Goal: Task Accomplishment & Management: Manage account settings

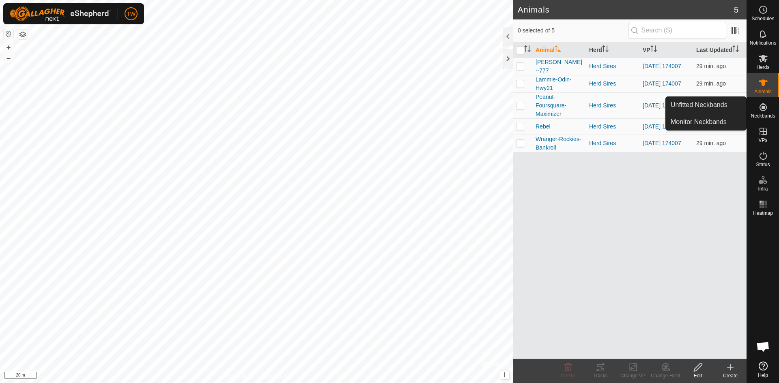
click at [762, 109] on icon at bounding box center [762, 106] width 7 height 7
click at [725, 107] on link "Unfitted Neckbands" at bounding box center [705, 105] width 80 height 16
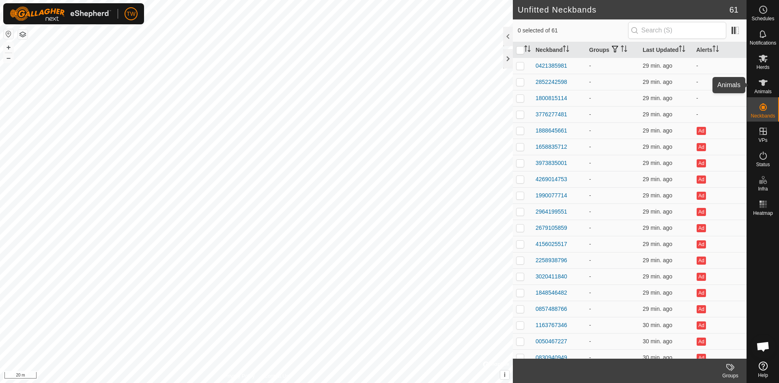
click at [762, 83] on icon at bounding box center [762, 82] width 9 height 6
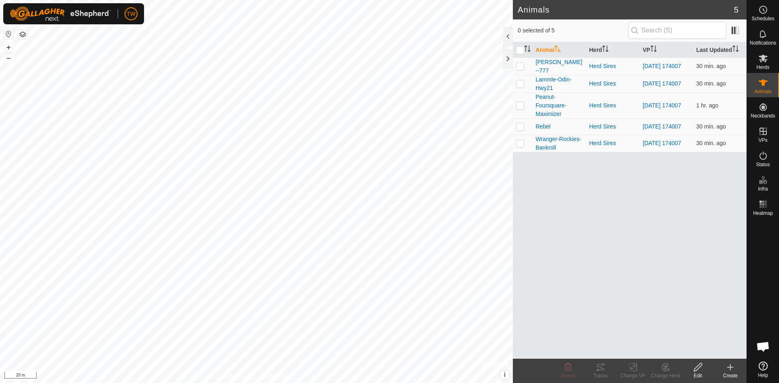
click at [732, 367] on icon at bounding box center [730, 367] width 6 height 0
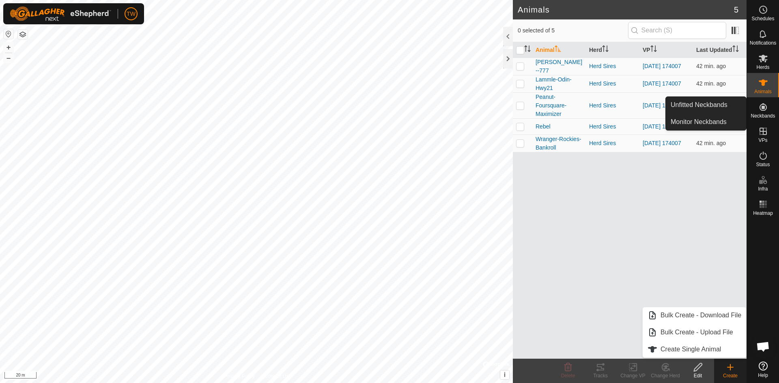
click at [766, 108] on icon at bounding box center [762, 106] width 7 height 7
click at [706, 102] on link "Unfitted Neckbands" at bounding box center [705, 105] width 80 height 16
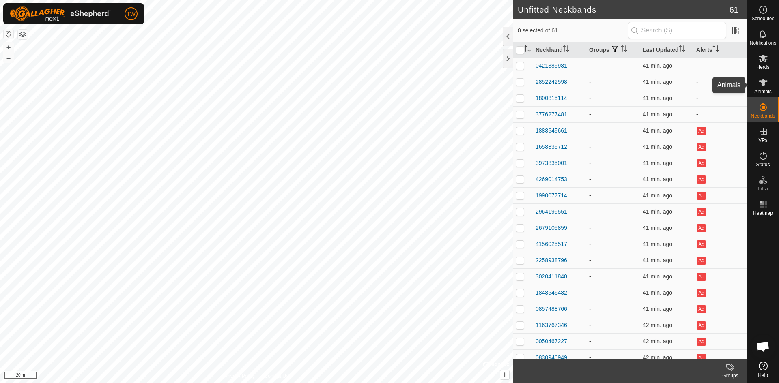
click at [766, 83] on icon at bounding box center [763, 83] width 10 height 10
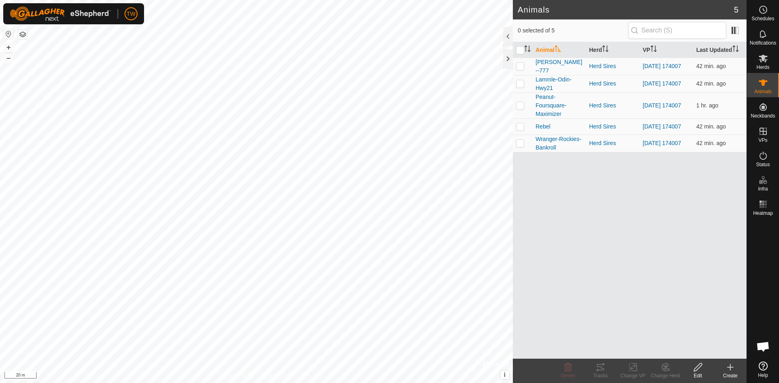
click at [731, 368] on icon at bounding box center [730, 368] width 10 height 10
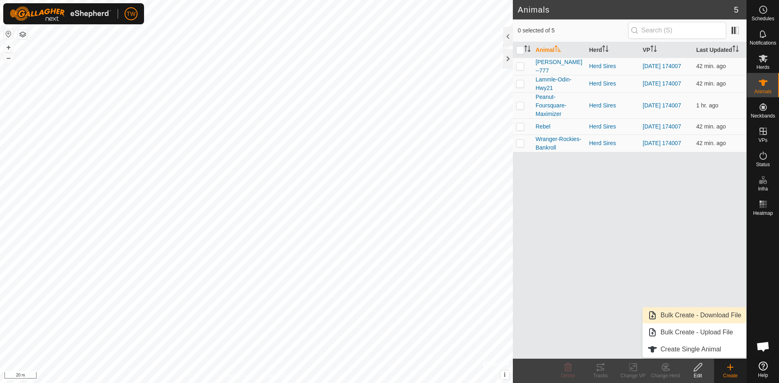
click at [702, 318] on link "Bulk Create - Download File" at bounding box center [693, 315] width 103 height 16
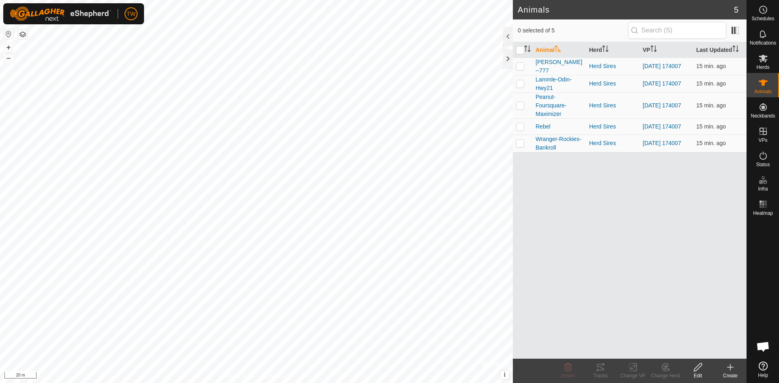
click at [591, 267] on div "Animal Herd VP Last Updated Irvine-Hagel--777 Herd Sires 2025-10-01 174007 15 m…" at bounding box center [630, 200] width 234 height 317
click at [731, 371] on icon at bounding box center [730, 368] width 10 height 10
click at [719, 334] on link "Bulk Create - Upload File" at bounding box center [693, 332] width 103 height 16
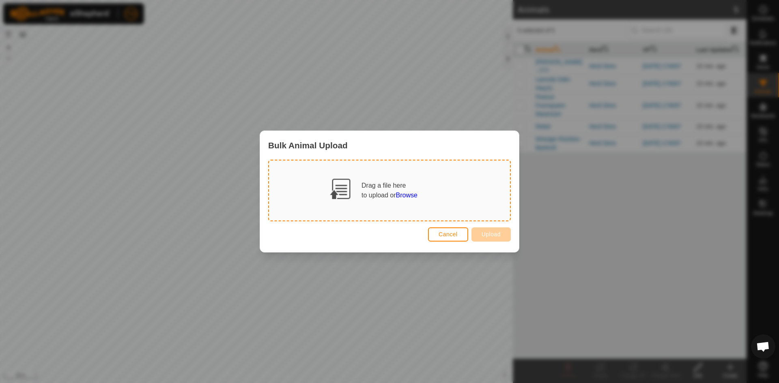
click at [413, 195] on span "Browse" at bounding box center [406, 195] width 21 height 7
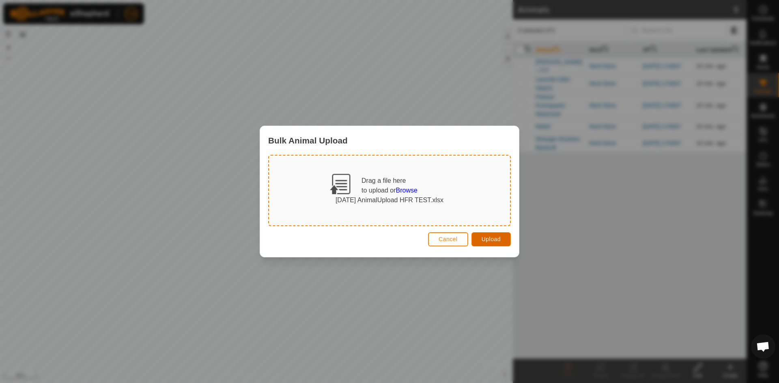
click at [500, 239] on button "Upload" at bounding box center [490, 239] width 39 height 14
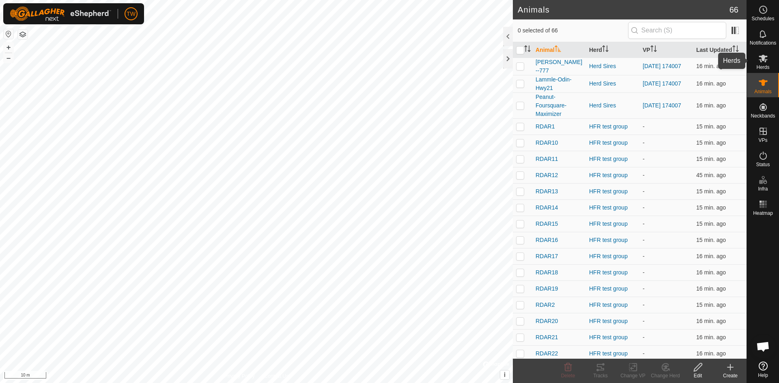
click at [765, 58] on icon at bounding box center [763, 59] width 10 height 10
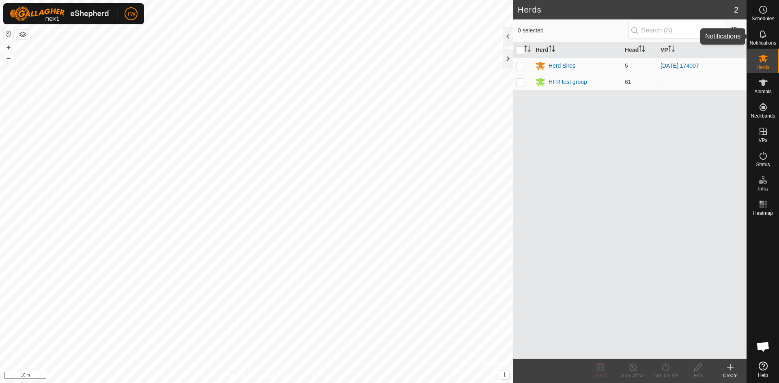
click at [764, 32] on icon at bounding box center [763, 34] width 10 height 10
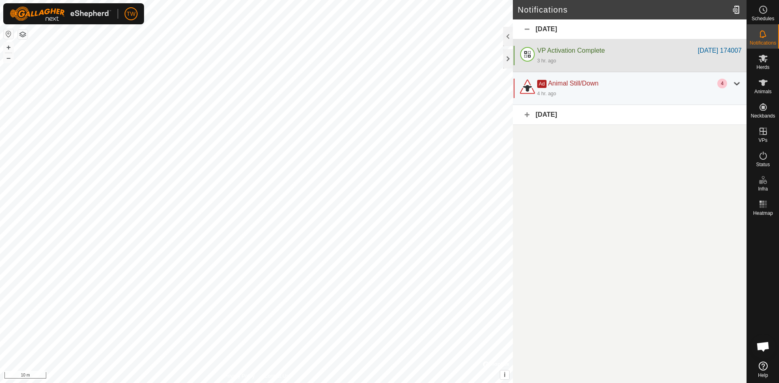
click at [635, 56] on div "3 hr. ago" at bounding box center [639, 61] width 204 height 10
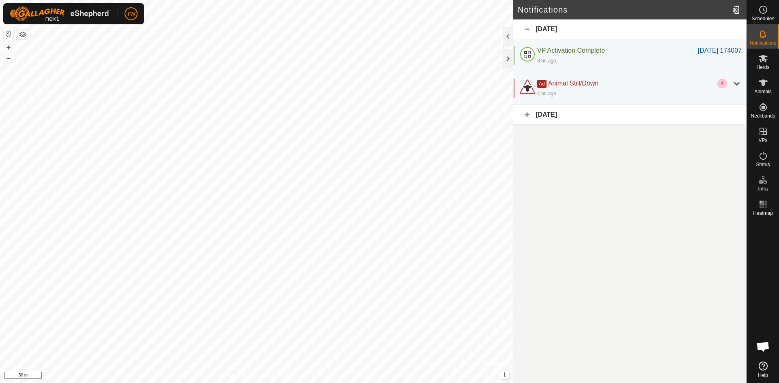
click at [524, 29] on div "Today" at bounding box center [630, 29] width 234 height 20
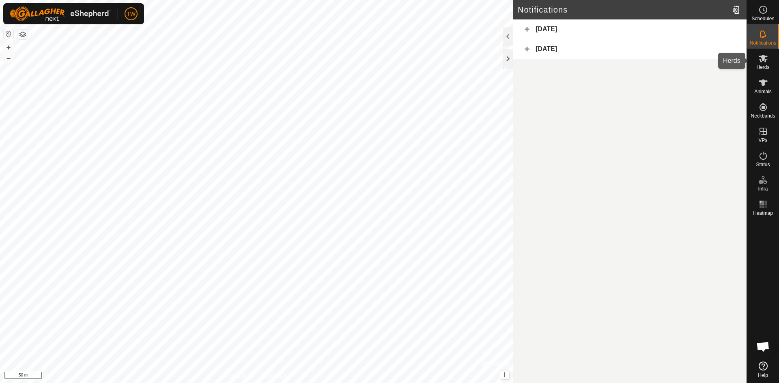
click at [764, 63] on es-mob-svg-icon at bounding box center [762, 58] width 15 height 13
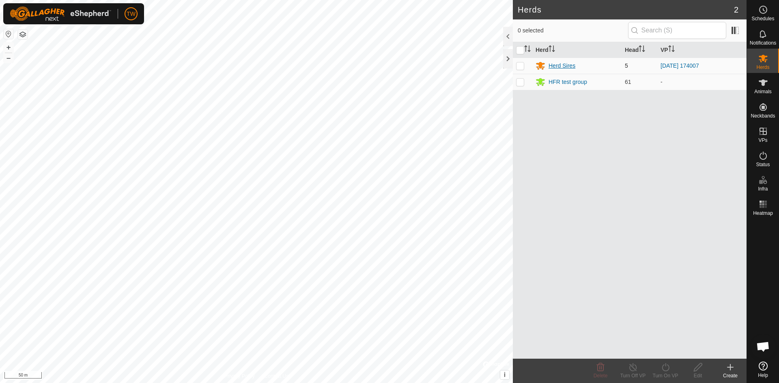
click at [553, 63] on div "Herd Sires" at bounding box center [561, 66] width 27 height 9
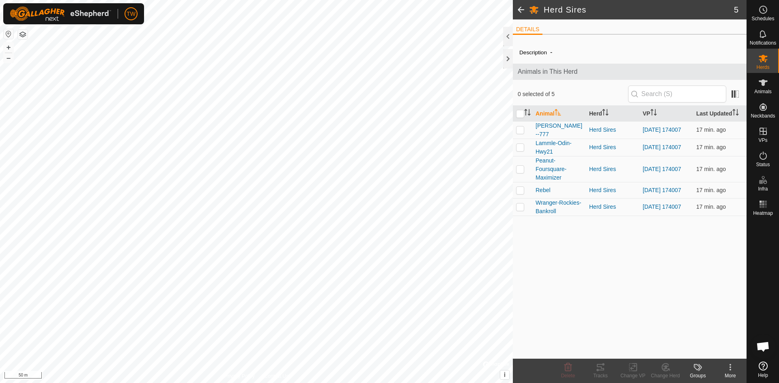
click at [726, 367] on icon at bounding box center [730, 368] width 10 height 10
click at [708, 281] on div "Description - Animals in This Herd 0 selected of 5 Animal Herd VP Last Updated …" at bounding box center [630, 200] width 234 height 318
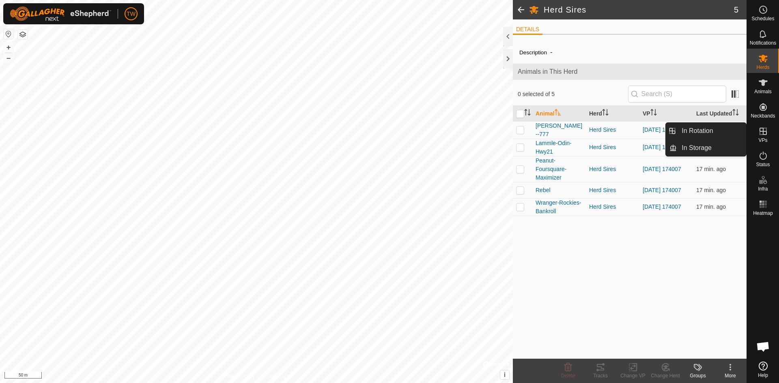
click at [768, 126] on es-virtualpaddocks-svg-icon at bounding box center [762, 131] width 15 height 13
click at [760, 132] on icon at bounding box center [762, 131] width 7 height 7
click at [705, 130] on link "In Rotation" at bounding box center [710, 131] width 69 height 16
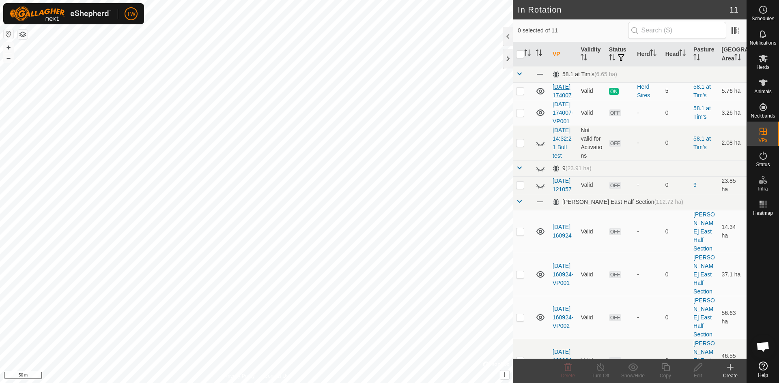
click at [562, 96] on link "[DATE] 174007" at bounding box center [561, 91] width 19 height 15
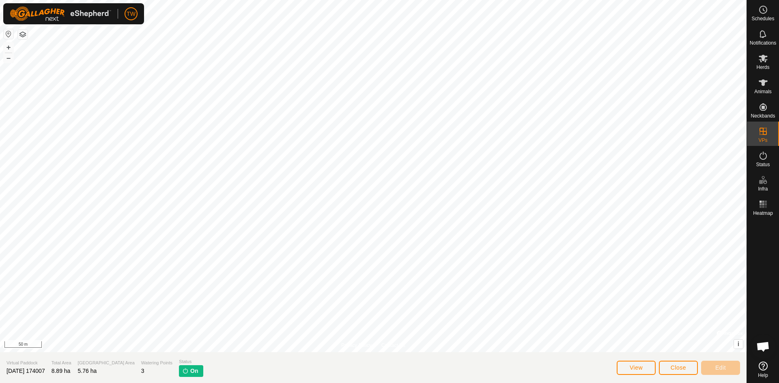
click at [190, 373] on span "On" at bounding box center [194, 371] width 8 height 9
click at [671, 367] on span "Close" at bounding box center [677, 368] width 15 height 6
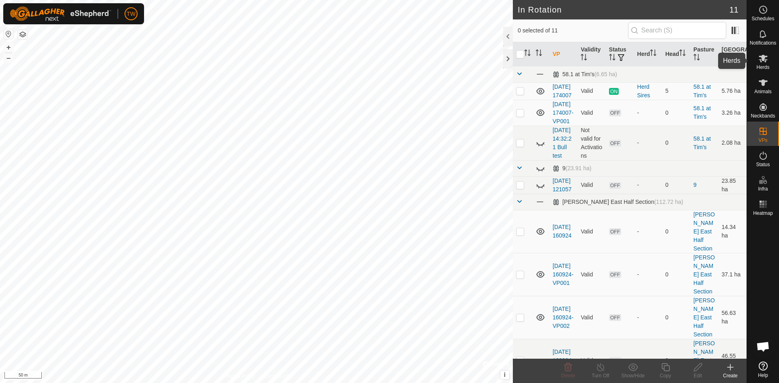
click at [765, 61] on icon at bounding box center [763, 59] width 10 height 10
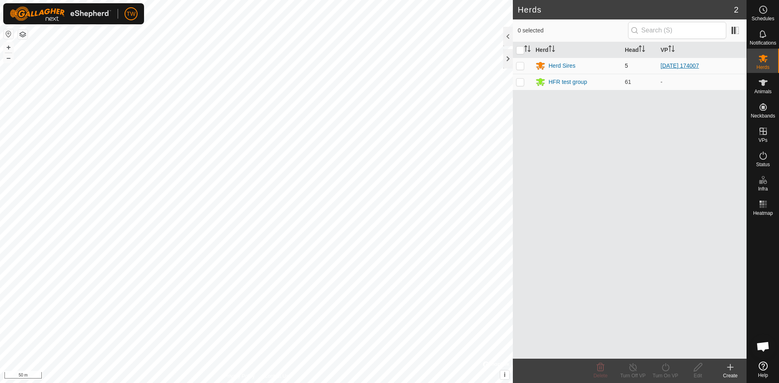
click at [675, 63] on link "[DATE] 174007" at bounding box center [679, 65] width 39 height 6
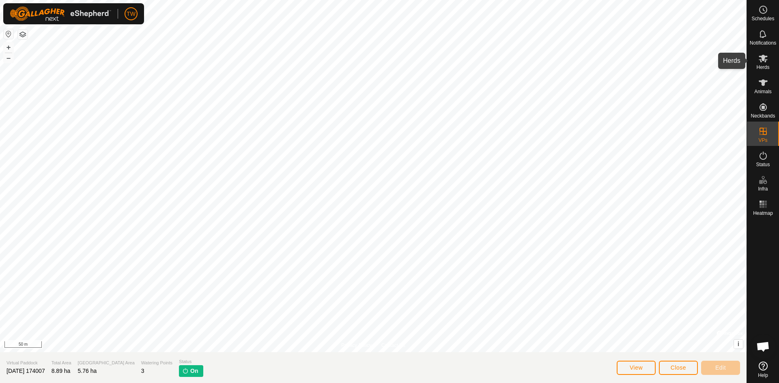
click at [760, 60] on icon at bounding box center [762, 59] width 9 height 8
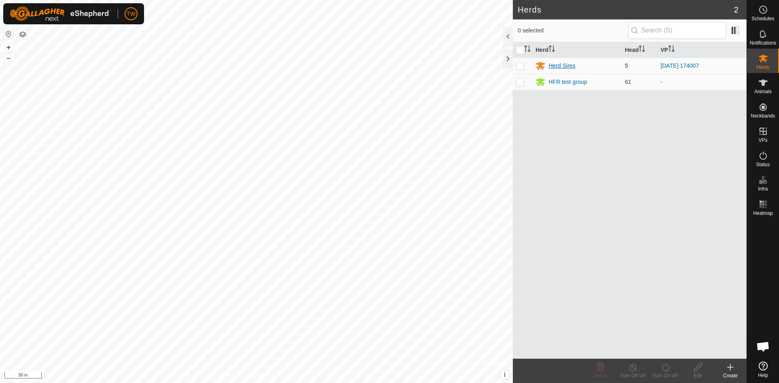
click at [562, 64] on div "Herd Sires" at bounding box center [561, 66] width 27 height 9
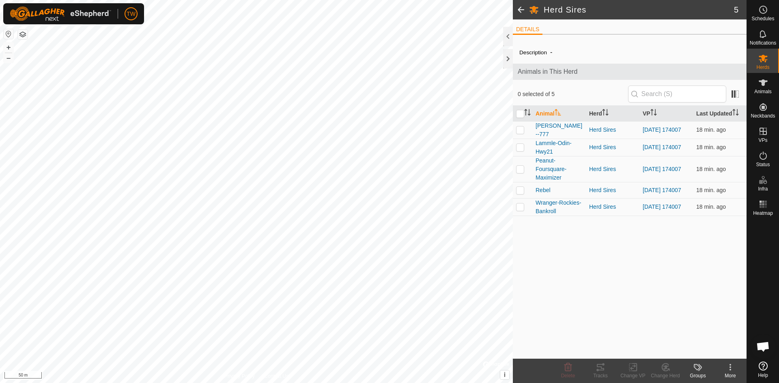
click at [730, 370] on icon at bounding box center [730, 370] width 2 height 2
click at [717, 350] on link "Edit Herd Detail" at bounding box center [705, 349] width 80 height 16
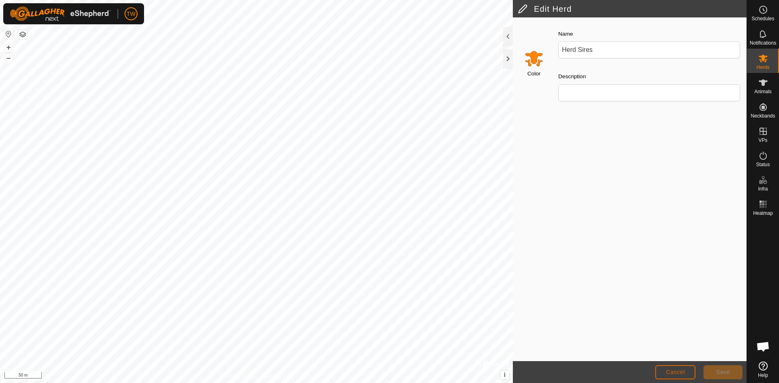
click at [681, 371] on span "Cancel" at bounding box center [674, 372] width 19 height 6
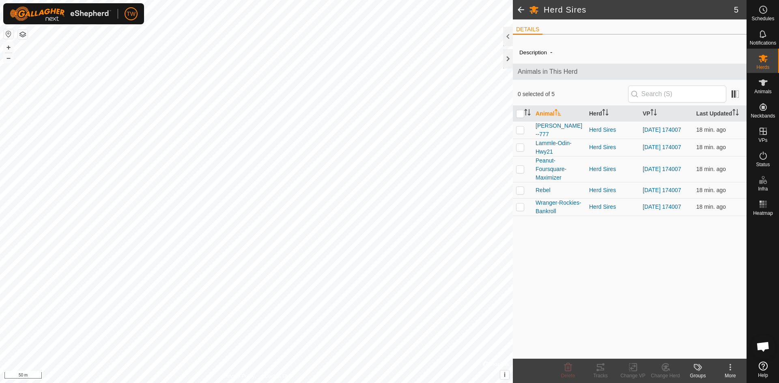
click at [727, 368] on icon at bounding box center [730, 368] width 10 height 10
click at [641, 311] on div "Description - Animals in This Herd 0 selected of 5 Animal Herd VP Last Updated …" at bounding box center [630, 200] width 234 height 318
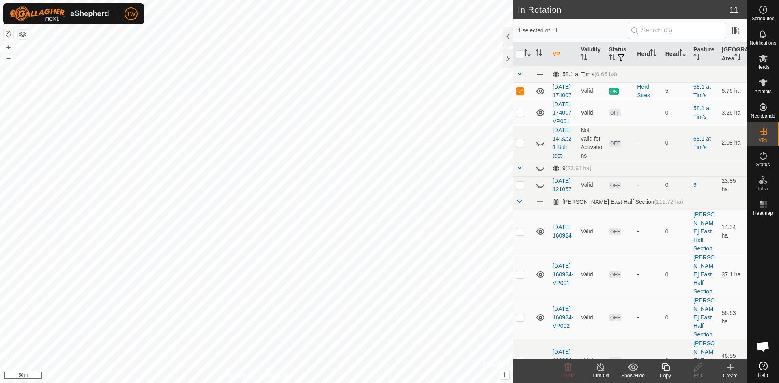
click at [601, 367] on icon at bounding box center [600, 368] width 10 height 10
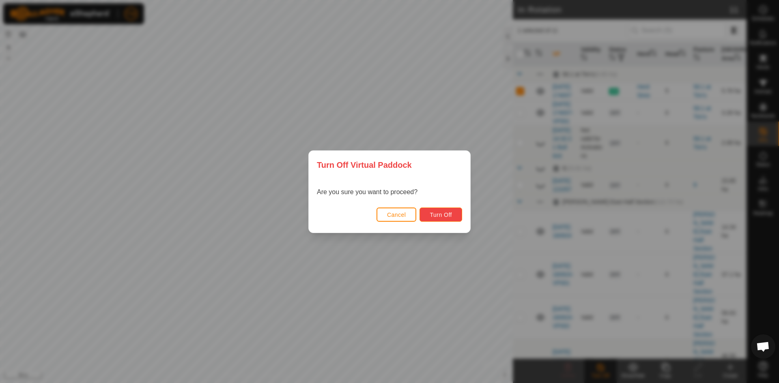
click at [441, 214] on span "Turn Off" at bounding box center [440, 215] width 22 height 6
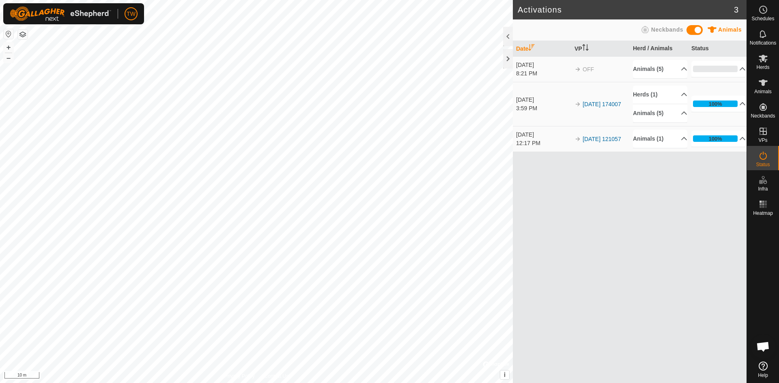
click at [388, 383] on html "TW Schedules Notifications Herds Animals Neckbands VPs Status Infra Heatmap Hel…" at bounding box center [389, 191] width 779 height 383
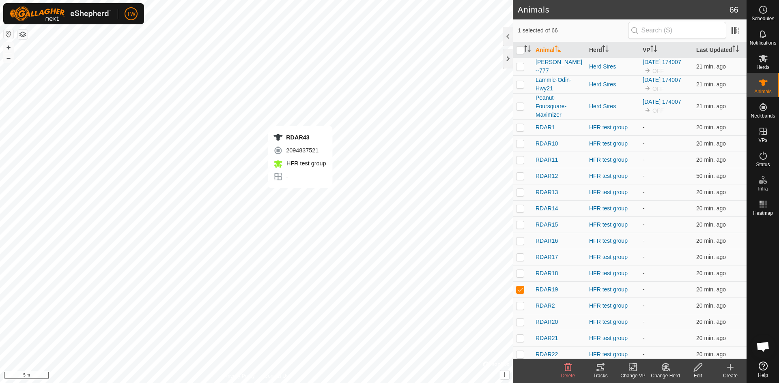
checkbox input "false"
checkbox input "true"
checkbox input "false"
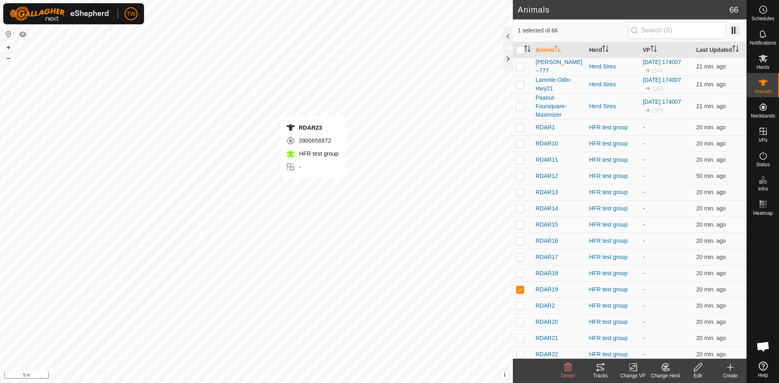
checkbox input "true"
checkbox input "false"
checkbox input "true"
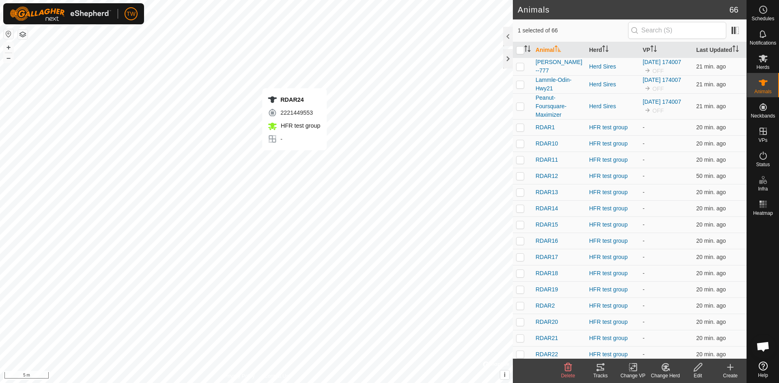
checkbox input "true"
checkbox input "false"
checkbox input "true"
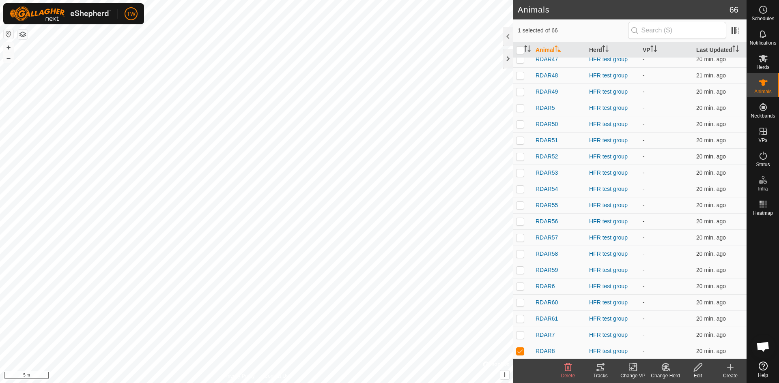
scroll to position [786, 0]
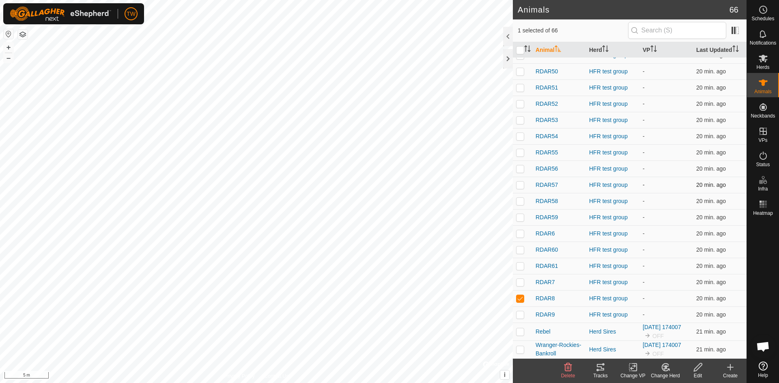
click at [520, 187] on p-checkbox at bounding box center [520, 185] width 8 height 6
checkbox input "true"
click at [521, 120] on p-checkbox at bounding box center [520, 120] width 8 height 6
checkbox input "true"
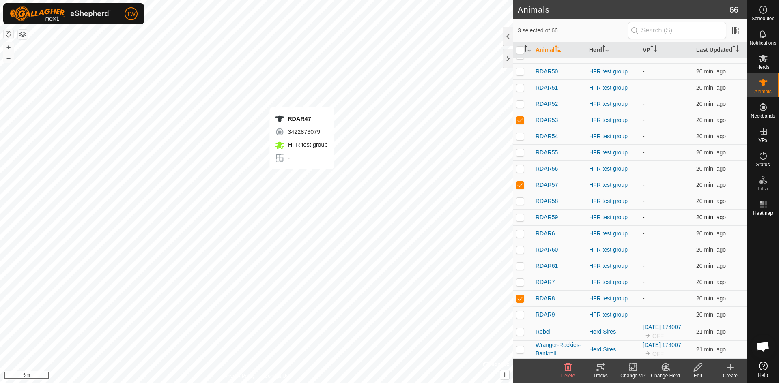
checkbox input "false"
click at [515, 82] on td at bounding box center [522, 87] width 19 height 16
checkbox input "true"
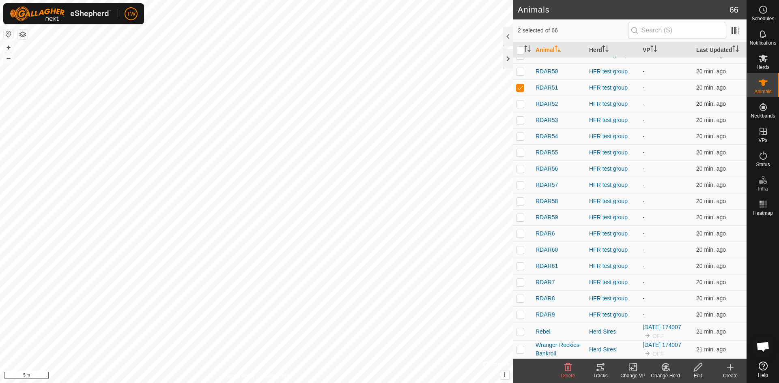
click at [521, 105] on p-checkbox at bounding box center [520, 104] width 8 height 6
checkbox input "true"
click at [519, 140] on td at bounding box center [522, 136] width 19 height 16
checkbox input "true"
click at [522, 156] on td at bounding box center [522, 152] width 19 height 16
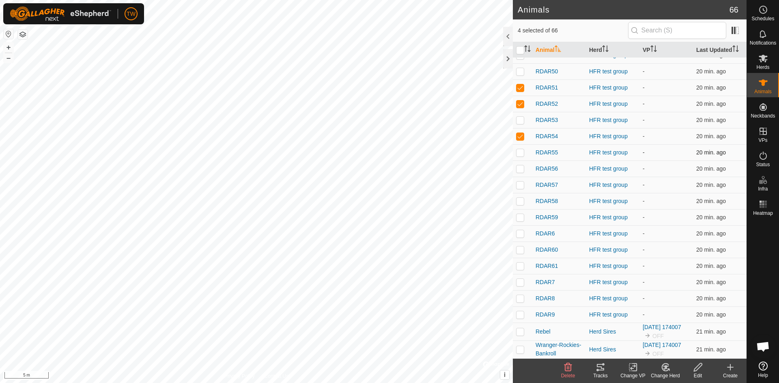
checkbox input "true"
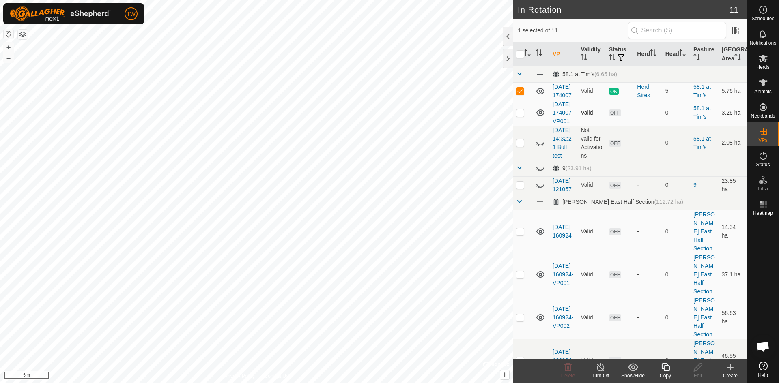
checkbox input "false"
checkbox input "true"
